Goal: Information Seeking & Learning: Learn about a topic

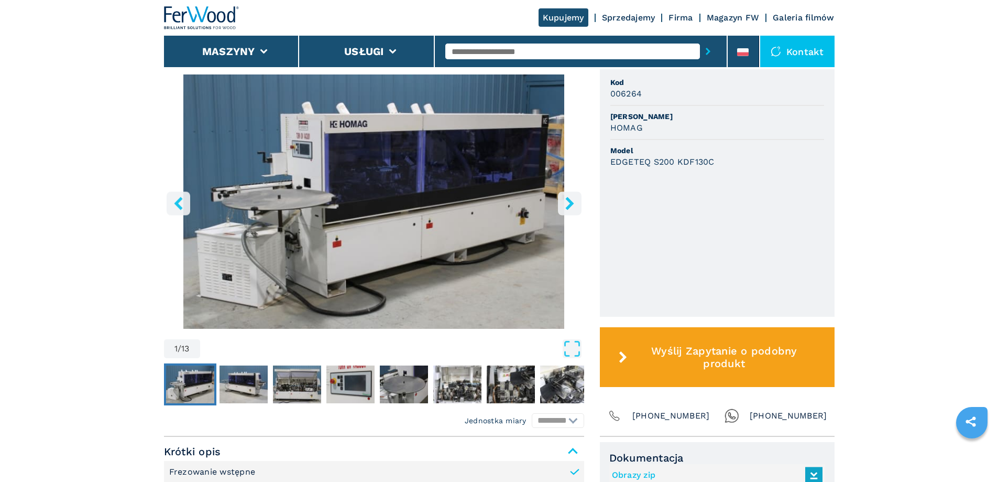
click at [574, 209] on icon "right-button" at bounding box center [569, 203] width 13 height 13
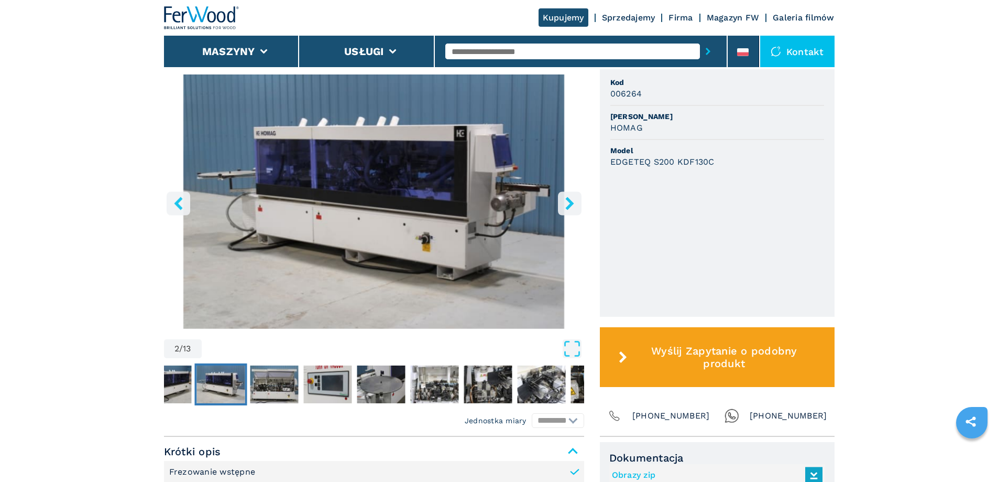
click at [574, 209] on icon "right-button" at bounding box center [569, 203] width 13 height 13
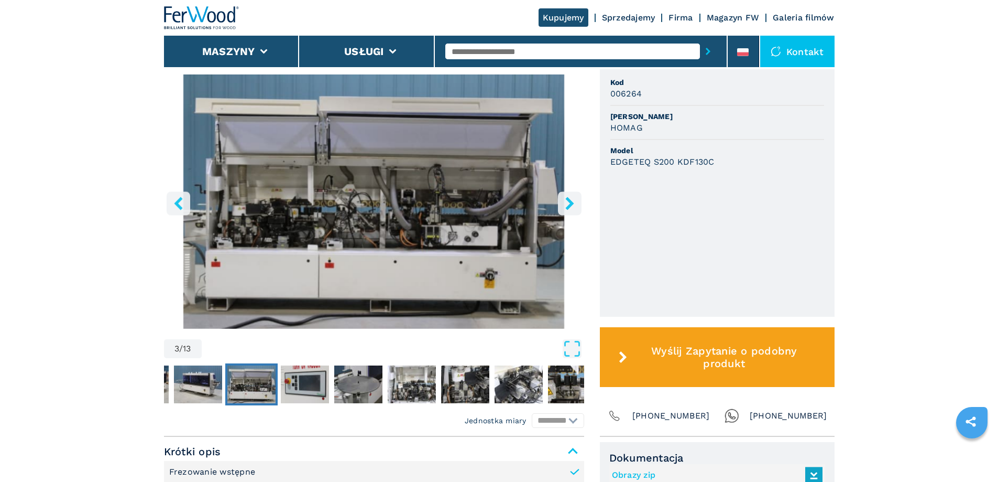
click at [574, 209] on icon "right-button" at bounding box center [569, 203] width 13 height 13
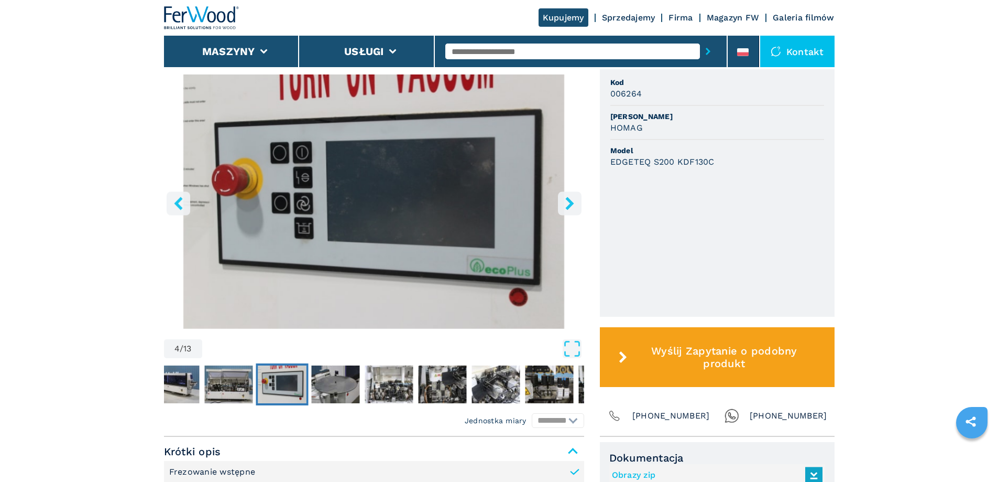
click at [574, 210] on icon "right-button" at bounding box center [569, 203] width 13 height 13
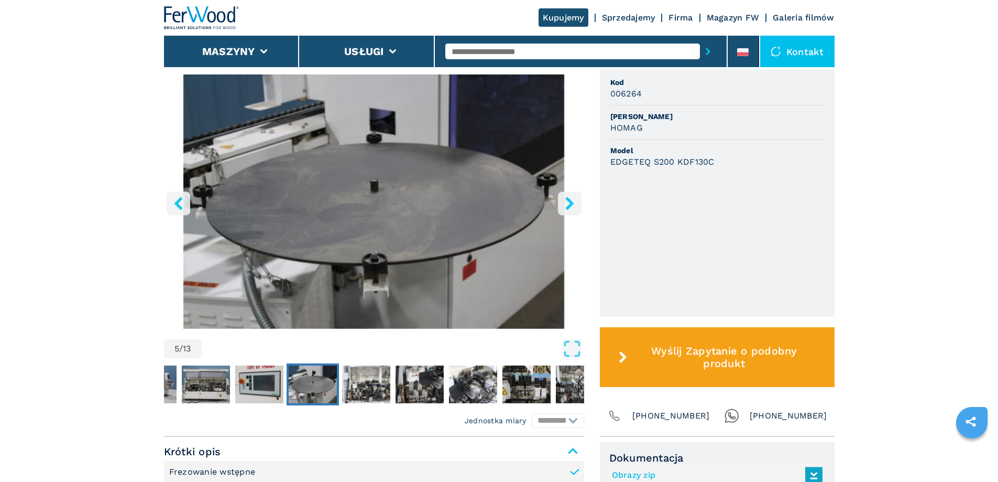
click at [573, 210] on icon "right-button" at bounding box center [569, 203] width 13 height 13
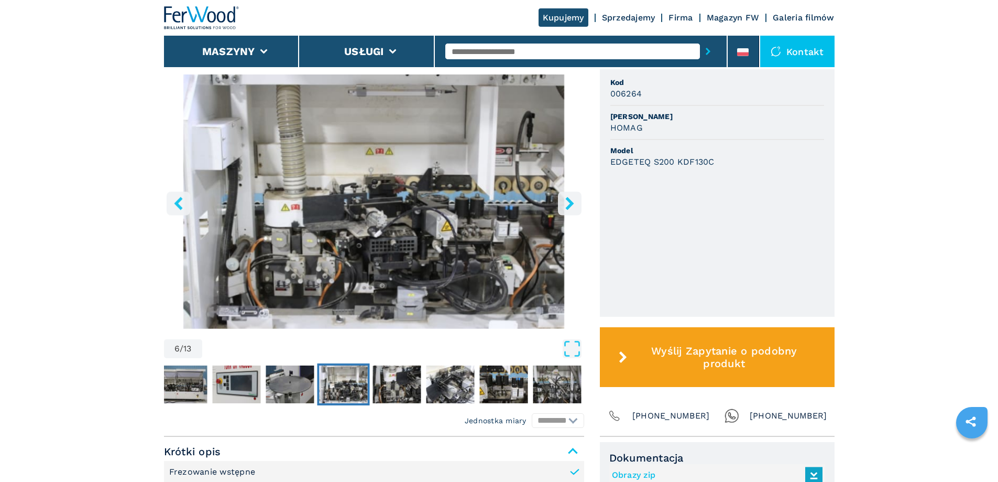
click at [573, 210] on icon "right-button" at bounding box center [569, 203] width 13 height 13
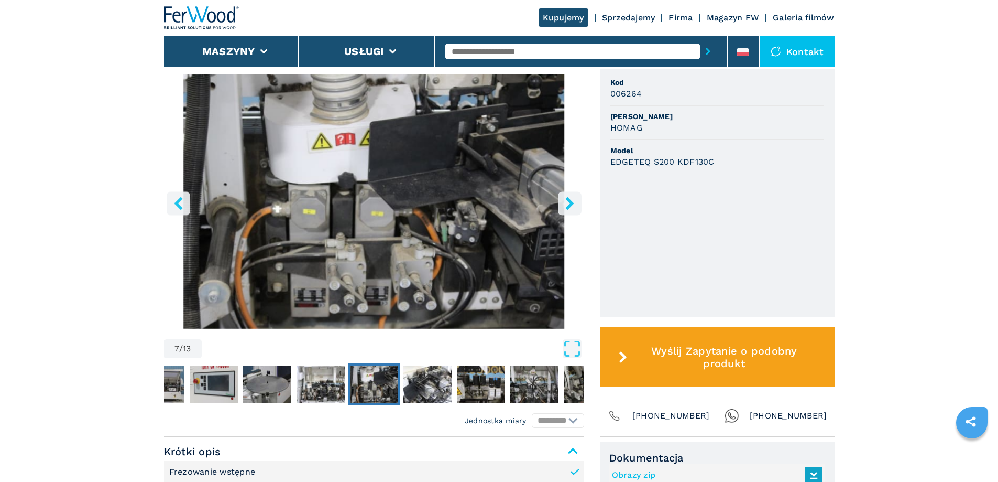
click at [572, 209] on icon "right-button" at bounding box center [570, 203] width 8 height 13
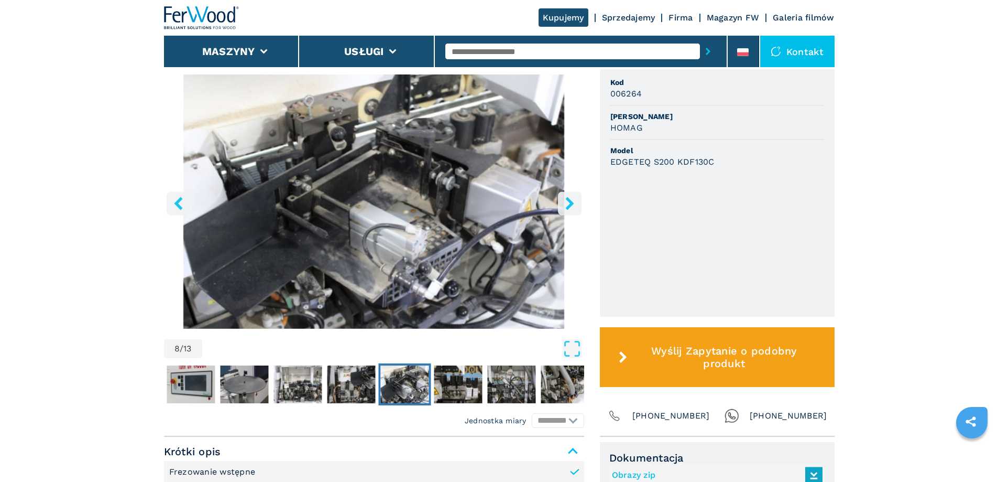
click at [572, 209] on icon "right-button" at bounding box center [570, 203] width 8 height 13
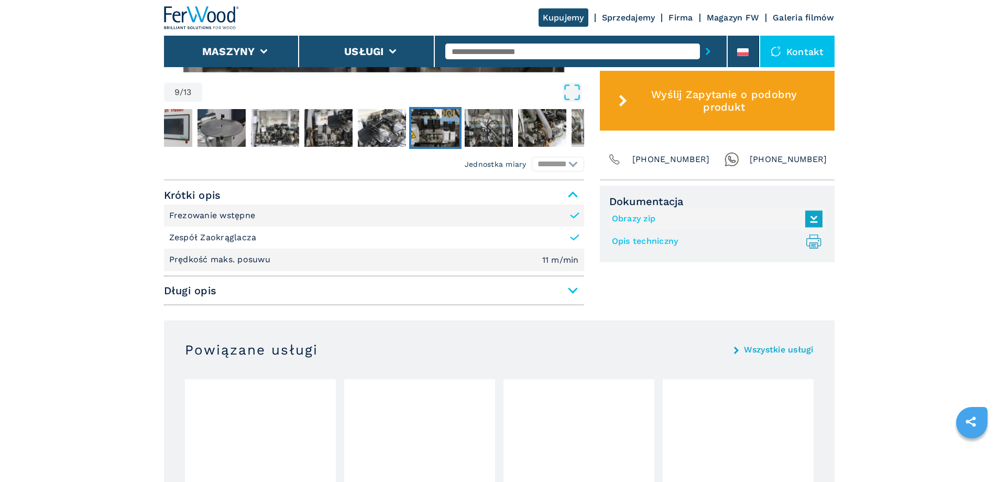
scroll to position [577, 0]
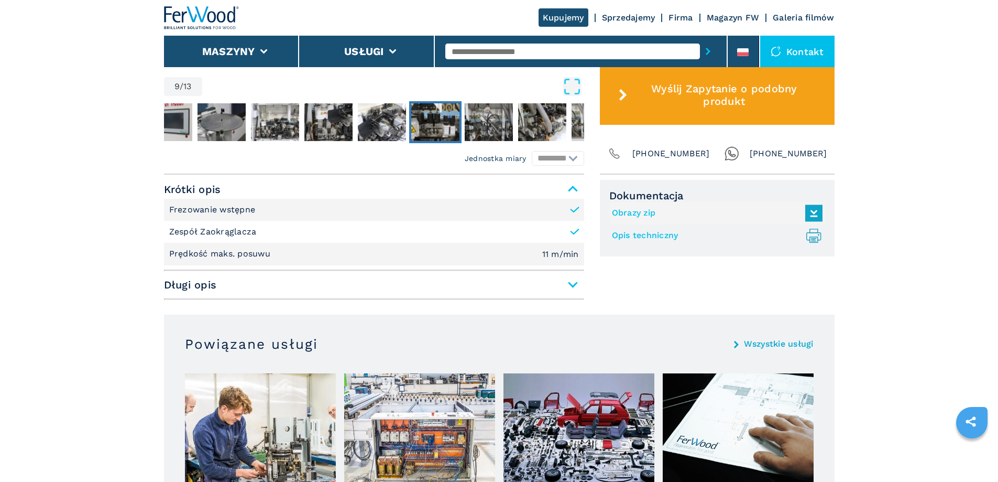
click at [549, 214] on li "Frezowanie wstępne" at bounding box center [374, 210] width 420 height 22
click at [574, 212] on icon at bounding box center [574, 209] width 7 height 5
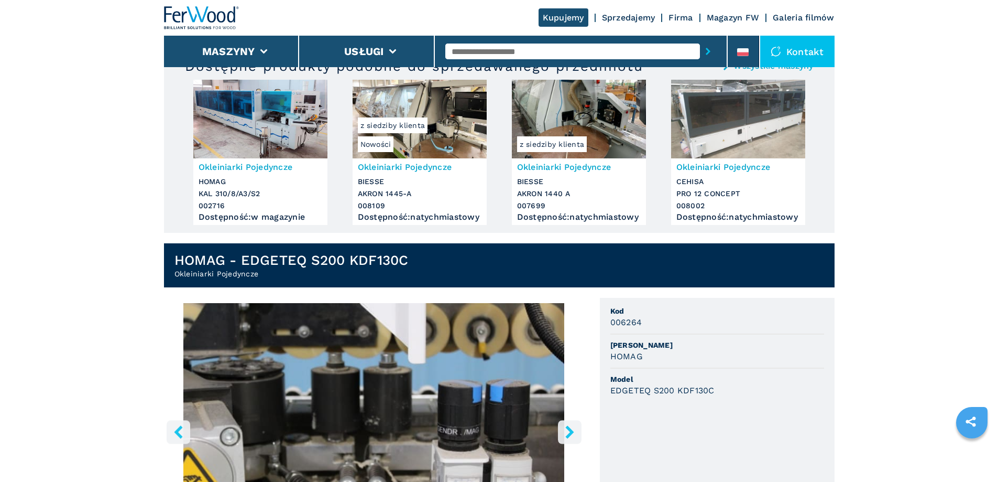
scroll to position [0, 0]
